Goal: Information Seeking & Learning: Learn about a topic

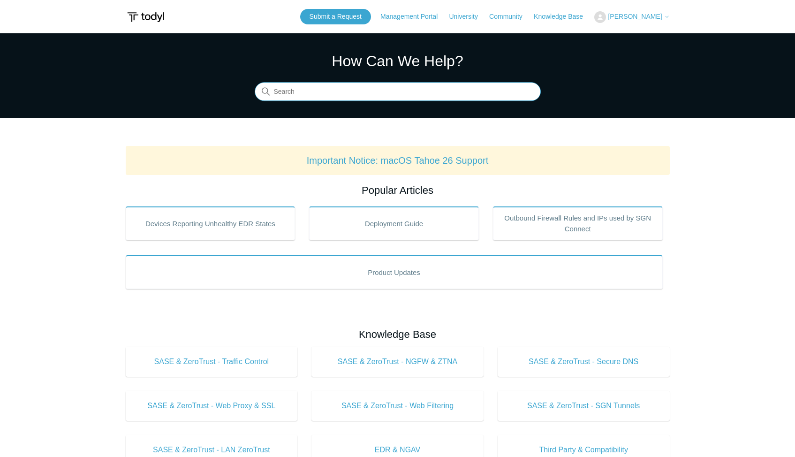
click at [300, 91] on input "Search" at bounding box center [398, 92] width 286 height 19
type input "entra"
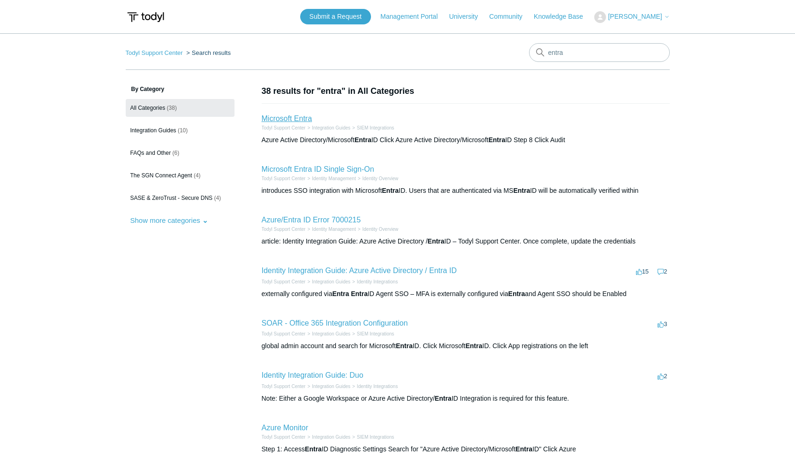
click at [300, 117] on link "Microsoft Entra" at bounding box center [287, 118] width 51 height 8
click at [312, 166] on link "Microsoft Entra ID Single Sign-On" at bounding box center [318, 169] width 113 height 8
click at [335, 272] on link "Identity Integration Guide: Azure Active Directory / Entra ID" at bounding box center [359, 270] width 195 height 8
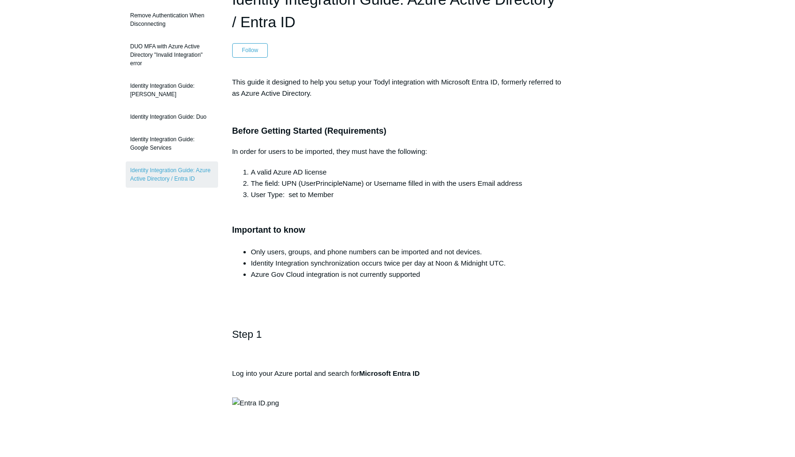
scroll to position [47, 0]
